Goal: Check status: Check status

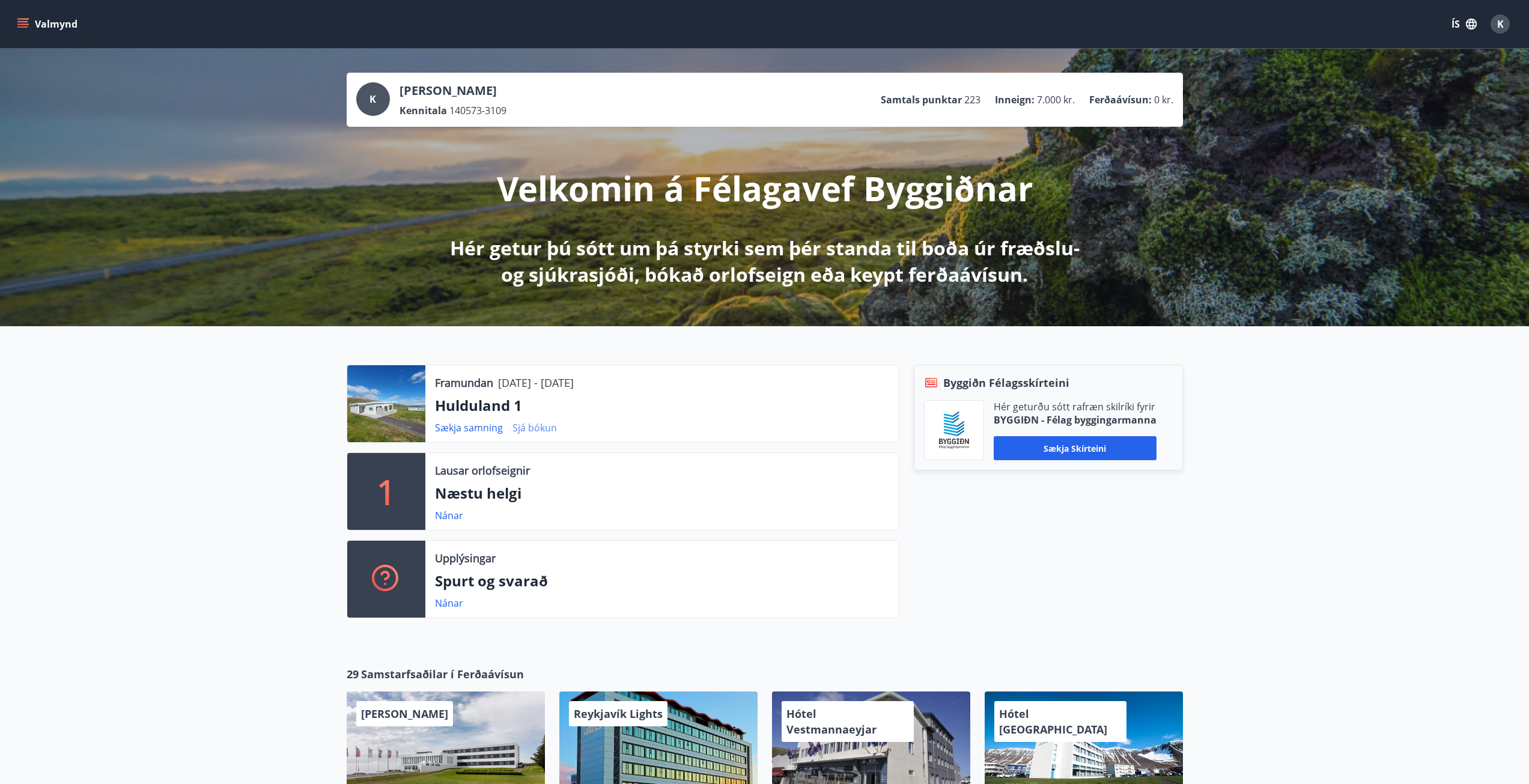
click at [536, 427] on link "Sjá bókun" at bounding box center [535, 427] width 44 height 13
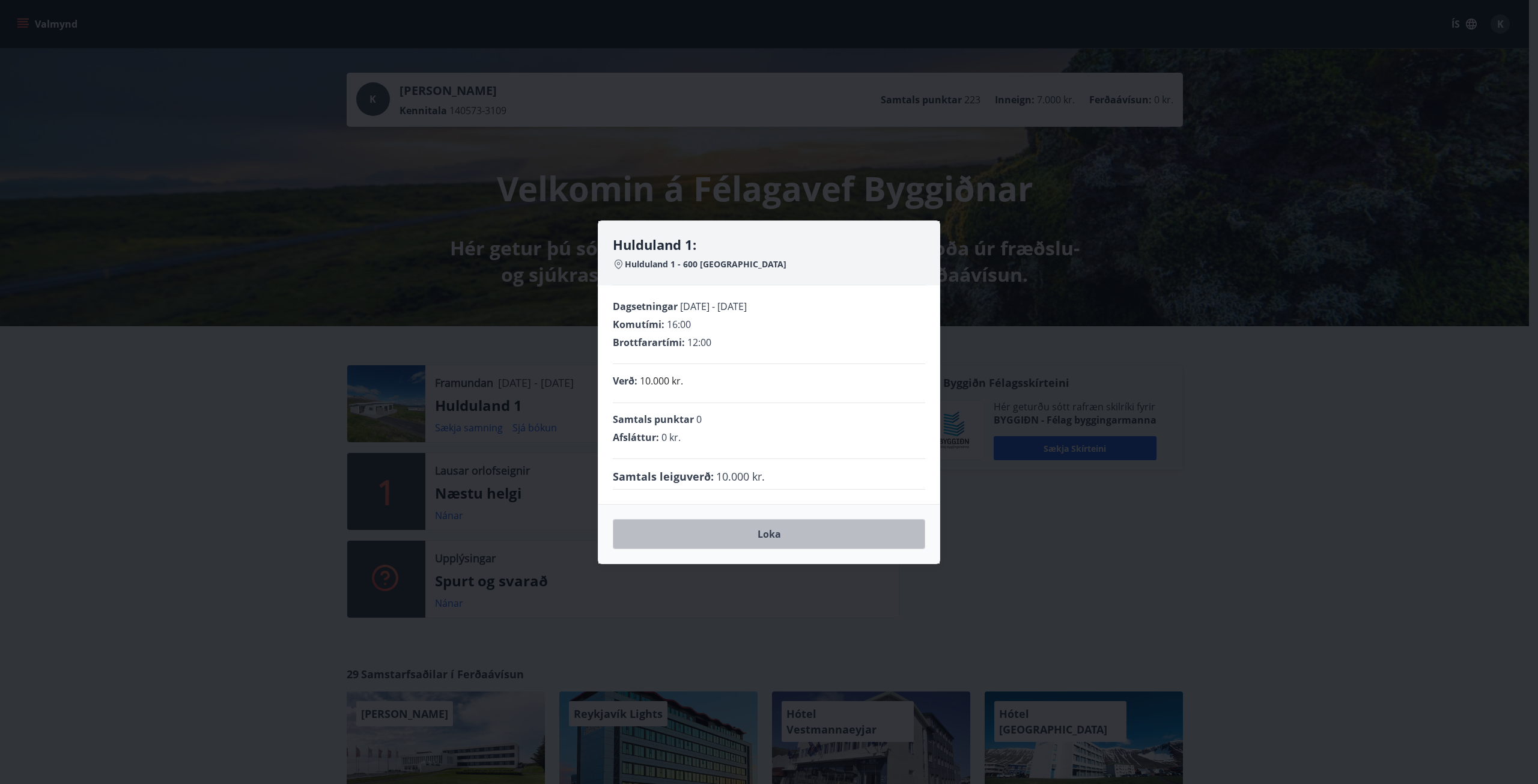
click at [760, 525] on button "Loka" at bounding box center [769, 534] width 313 height 30
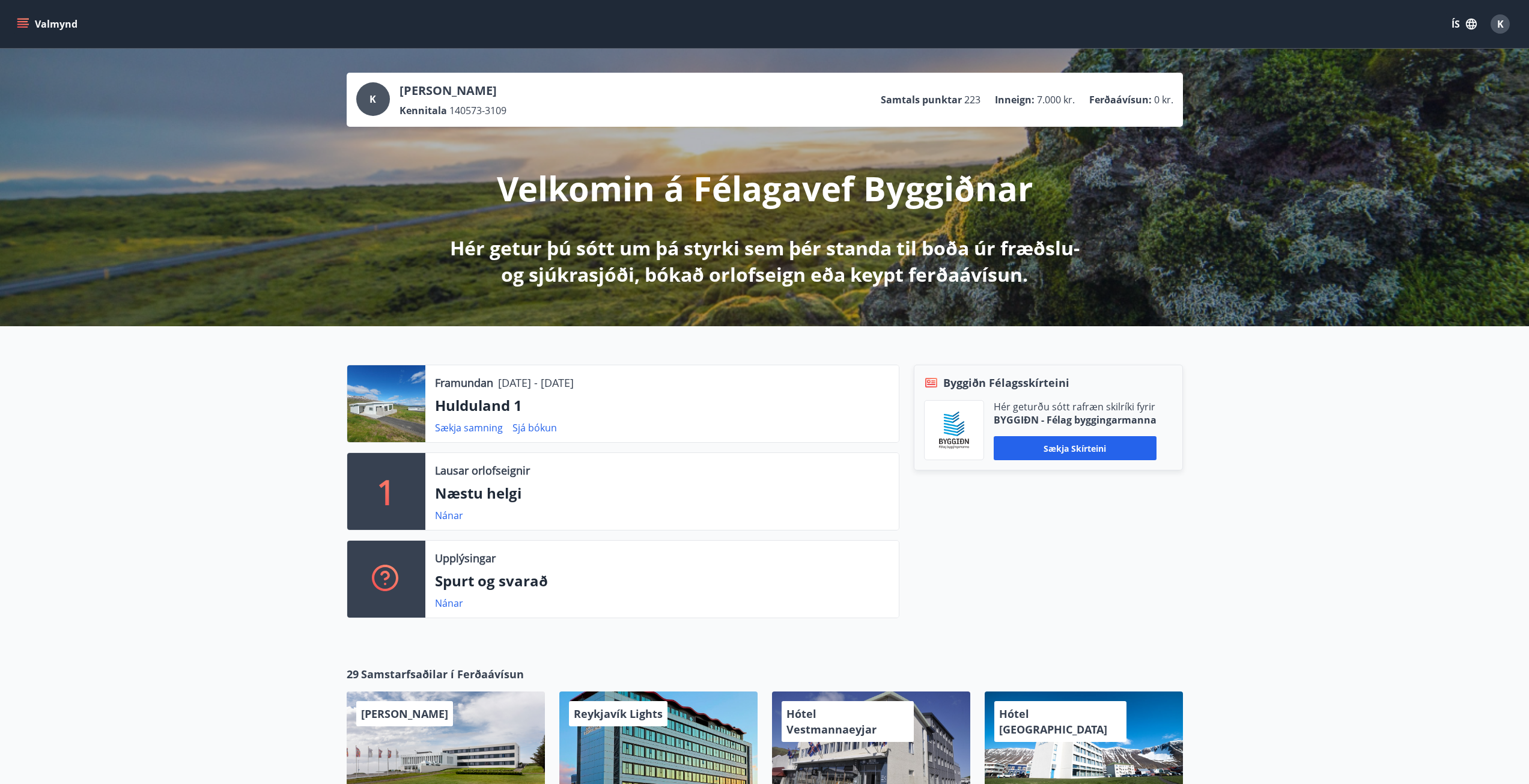
drag, startPoint x: 378, startPoint y: 406, endPoint x: 387, endPoint y: 405, distance: 9.1
click at [378, 405] on div at bounding box center [386, 403] width 78 height 77
click at [488, 386] on p "Framundan" at bounding box center [464, 382] width 58 height 16
click at [16, 19] on button "Valmynd" at bounding box center [48, 24] width 68 height 21
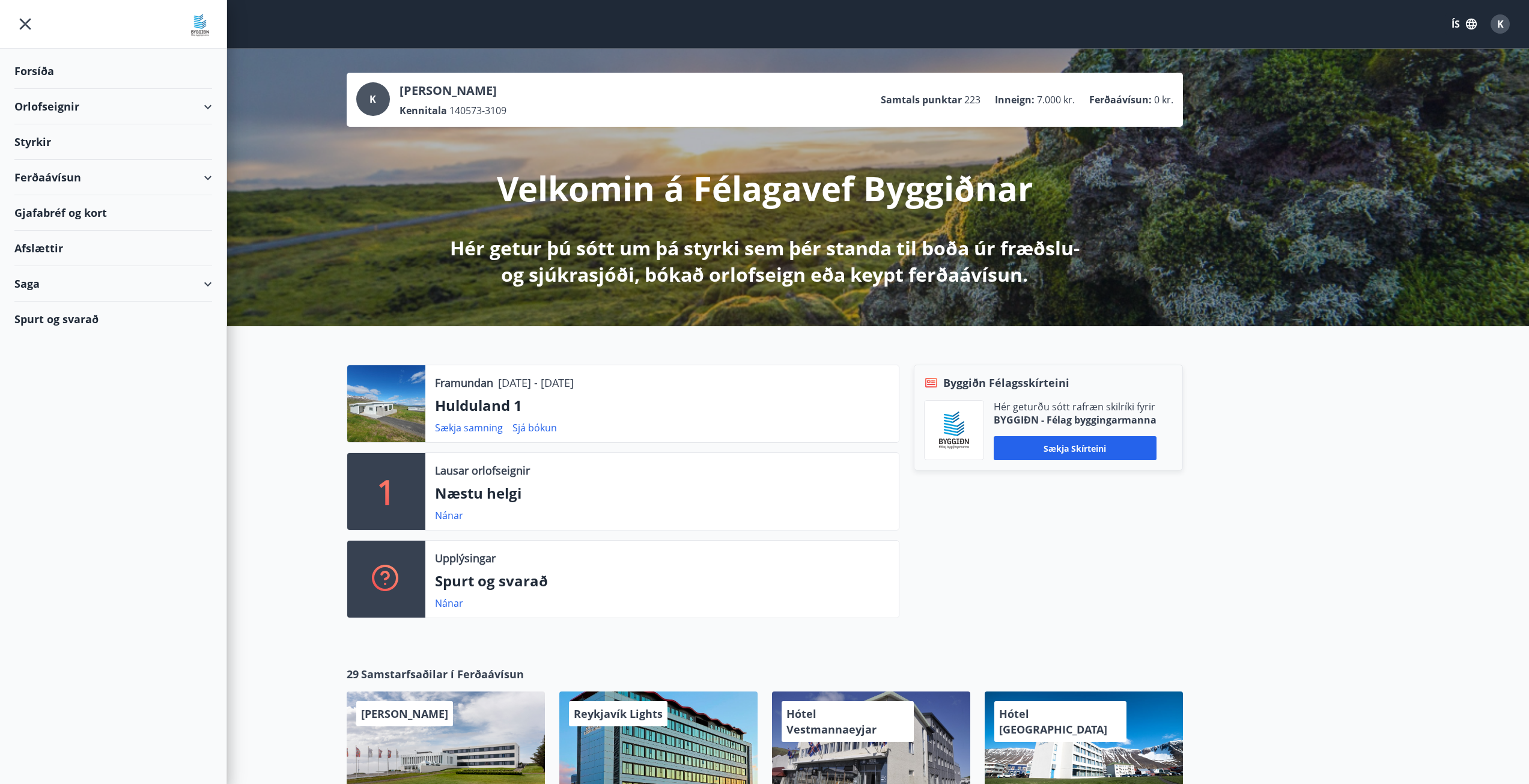
click at [55, 285] on div "Saga" at bounding box center [113, 283] width 198 height 35
click at [38, 364] on div "Umsóknir" at bounding box center [113, 364] width 178 height 25
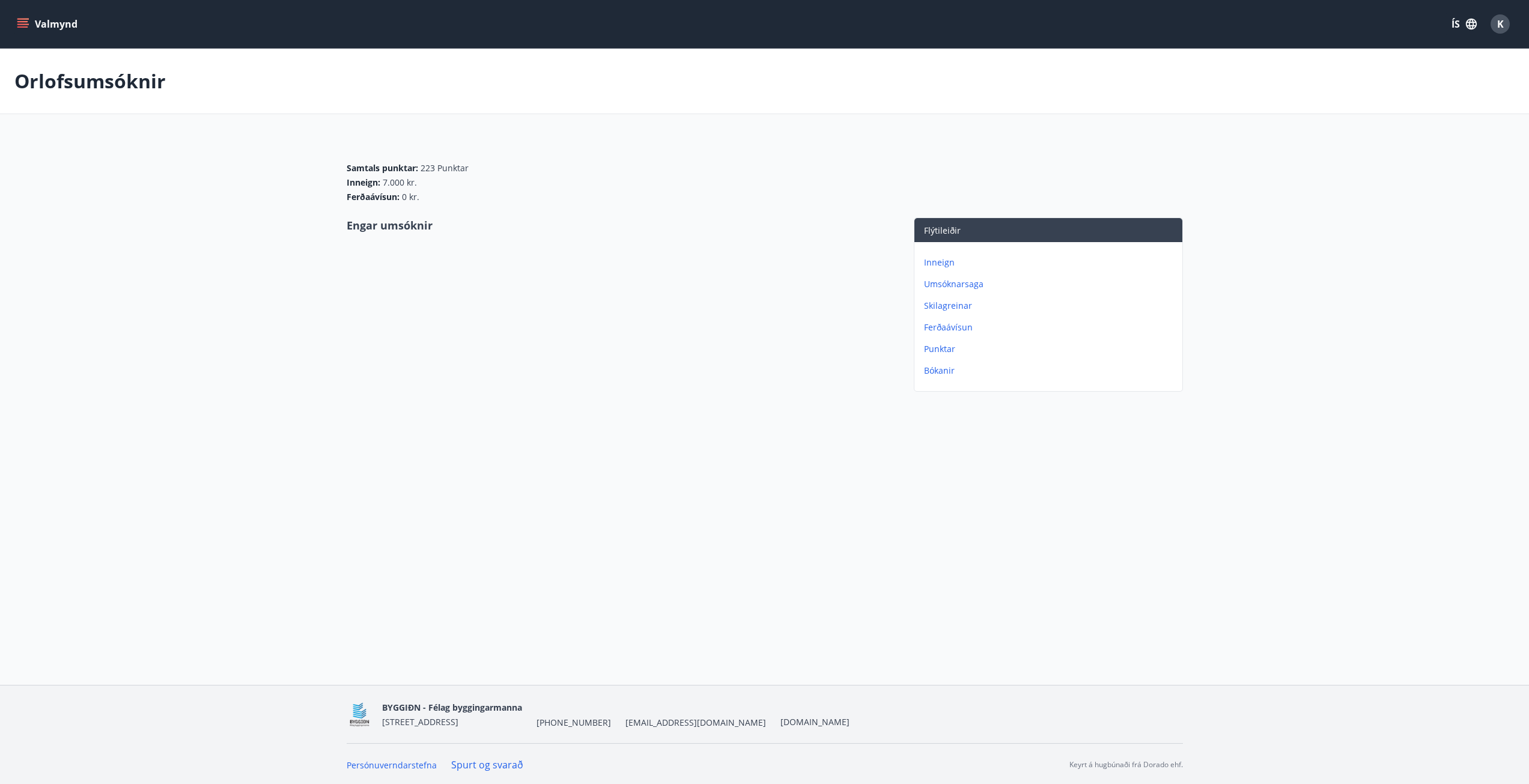
click at [24, 12] on div "Valmynd ÍS K" at bounding box center [765, 24] width 1501 height 29
click at [25, 21] on icon "menu" at bounding box center [23, 21] width 11 height 1
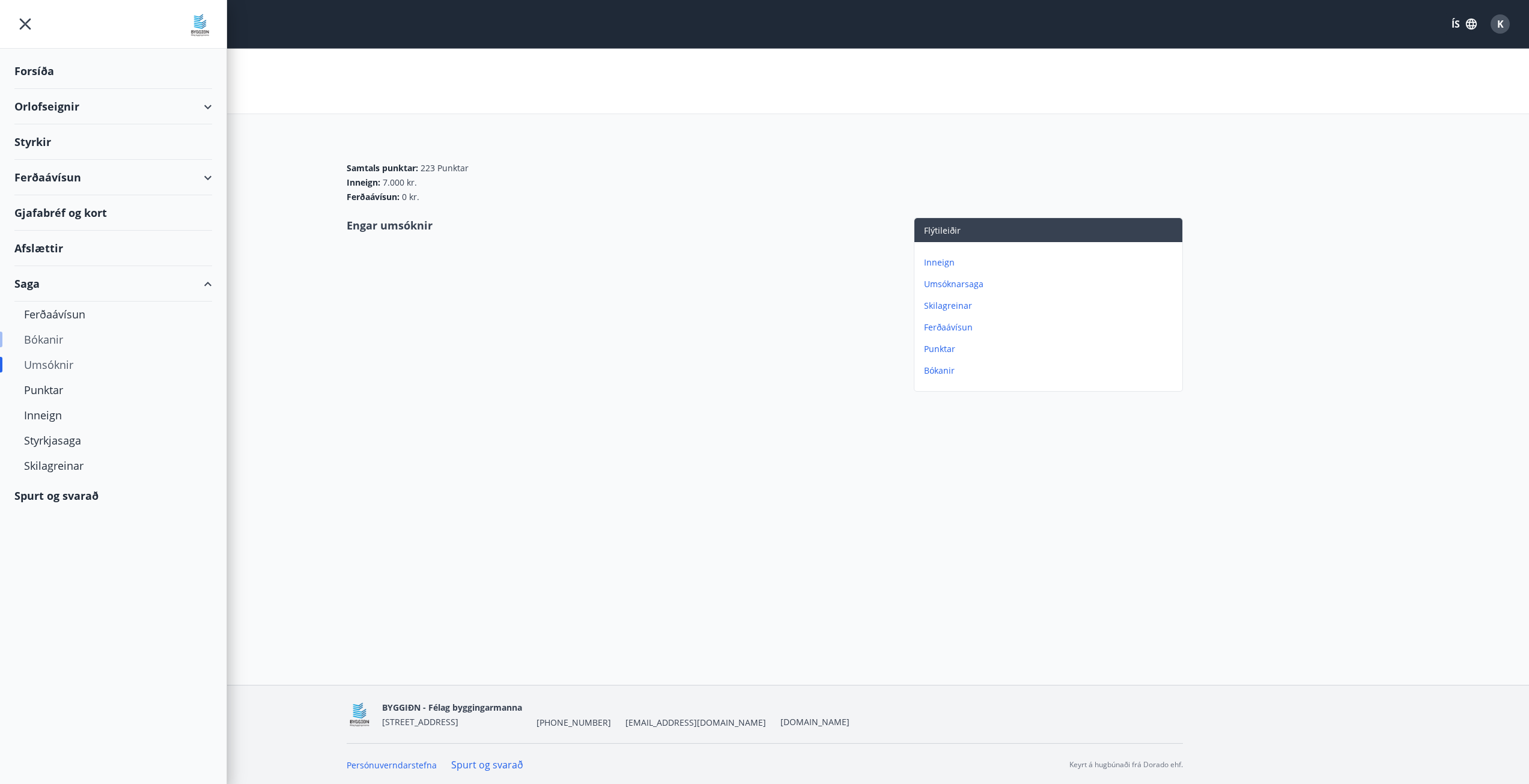
click at [51, 344] on div "Bókanir" at bounding box center [113, 339] width 178 height 25
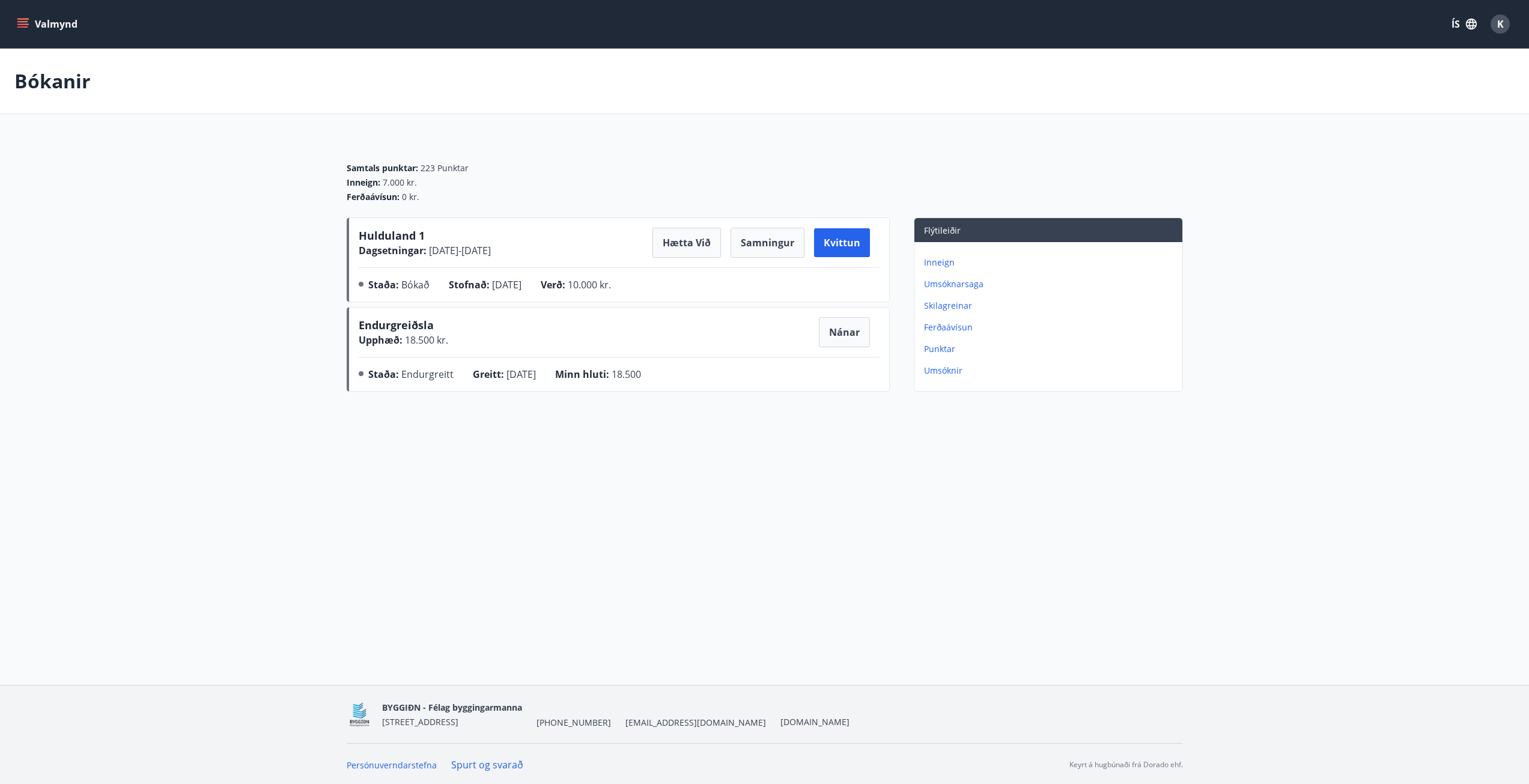
click at [16, 20] on button "Valmynd" at bounding box center [48, 24] width 68 height 21
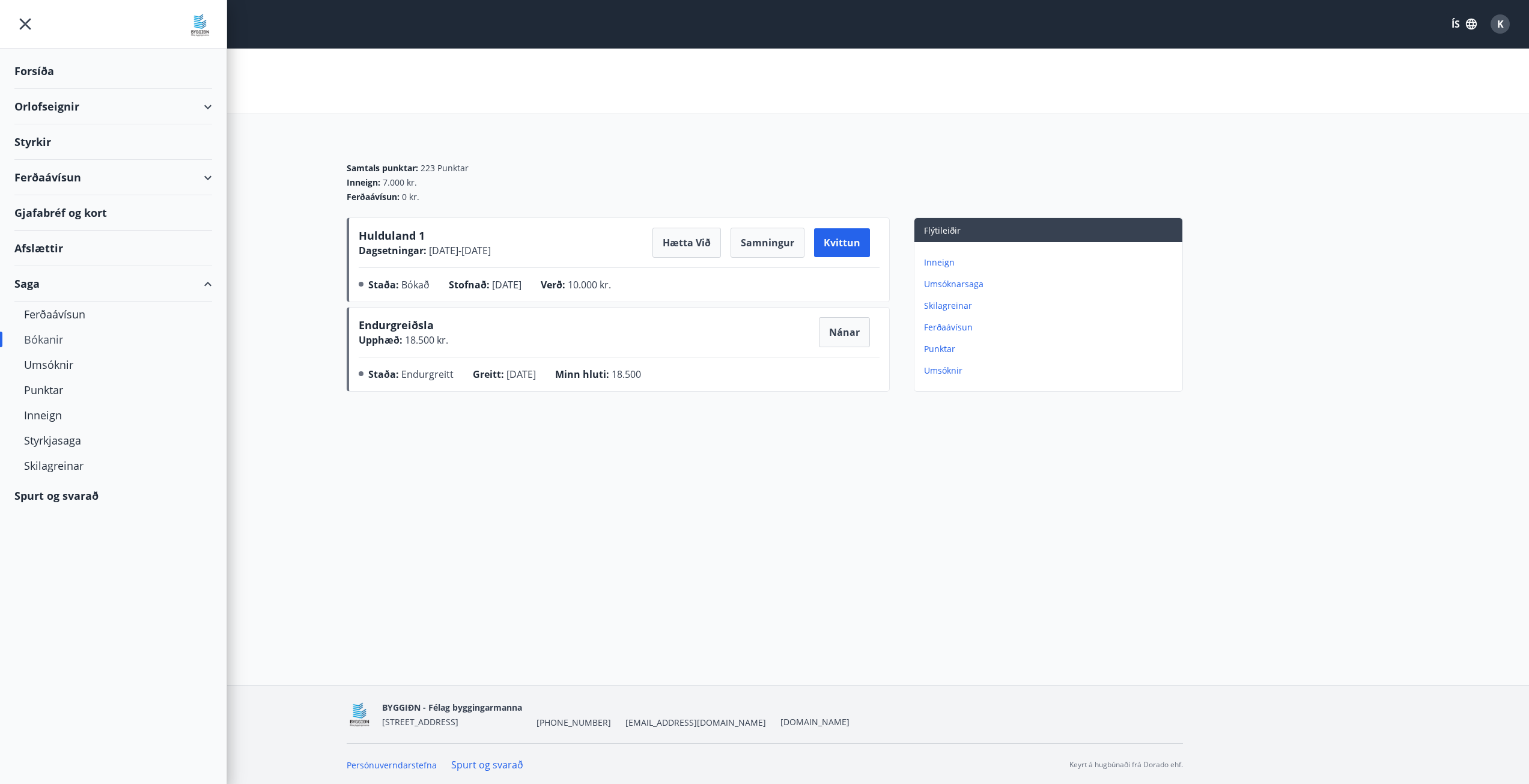
click at [678, 498] on div "Valmynd ÍS K Bókanir Samtals punktar : 223 Punktar Inneign : 7.000 kr. Ferðaáví…" at bounding box center [764, 342] width 1529 height 685
